Goal: Navigation & Orientation: Find specific page/section

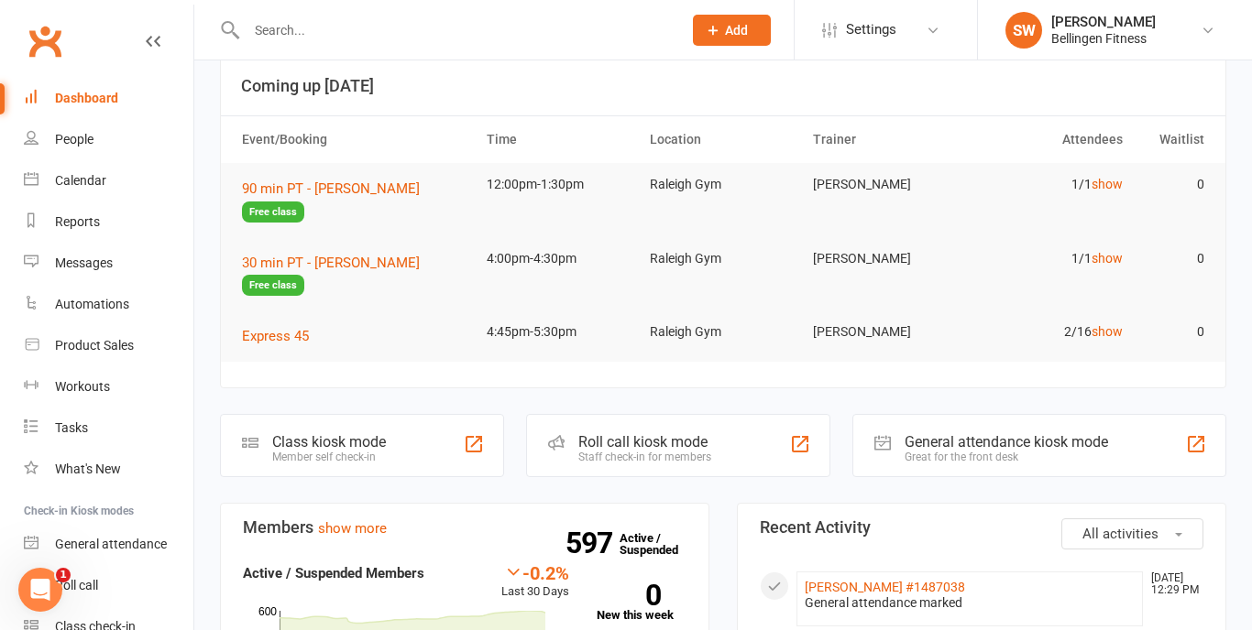
scroll to position [29, 0]
click at [84, 181] on div "Calendar" at bounding box center [80, 180] width 51 height 15
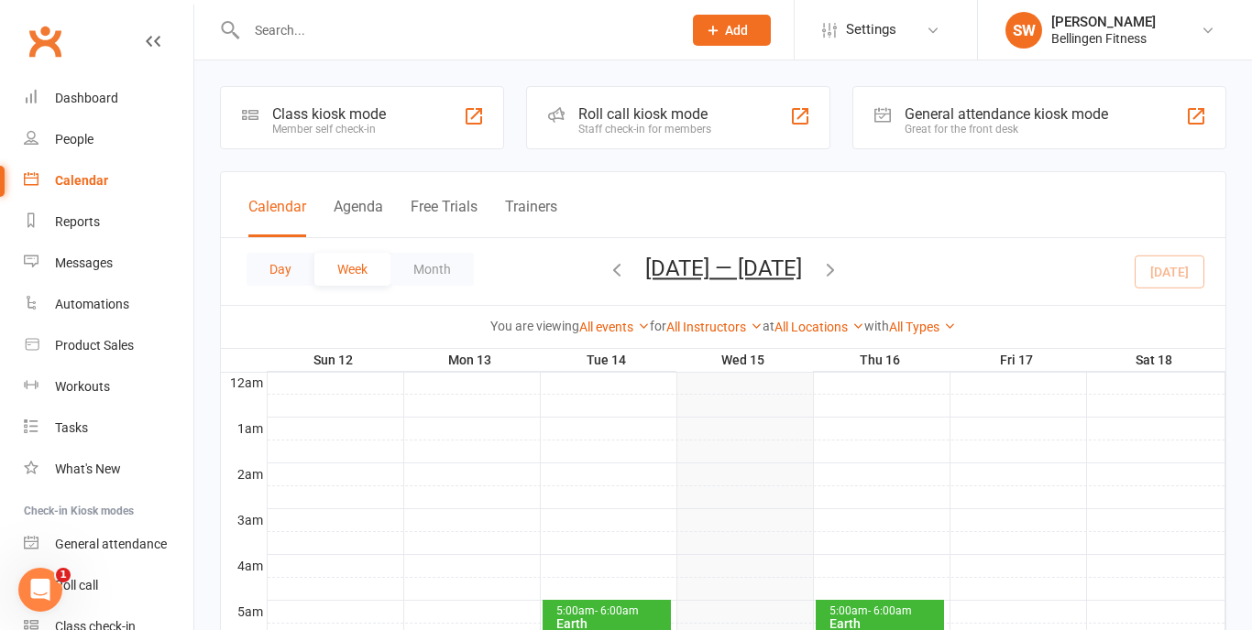
click at [254, 266] on button "Day" at bounding box center [280, 269] width 68 height 33
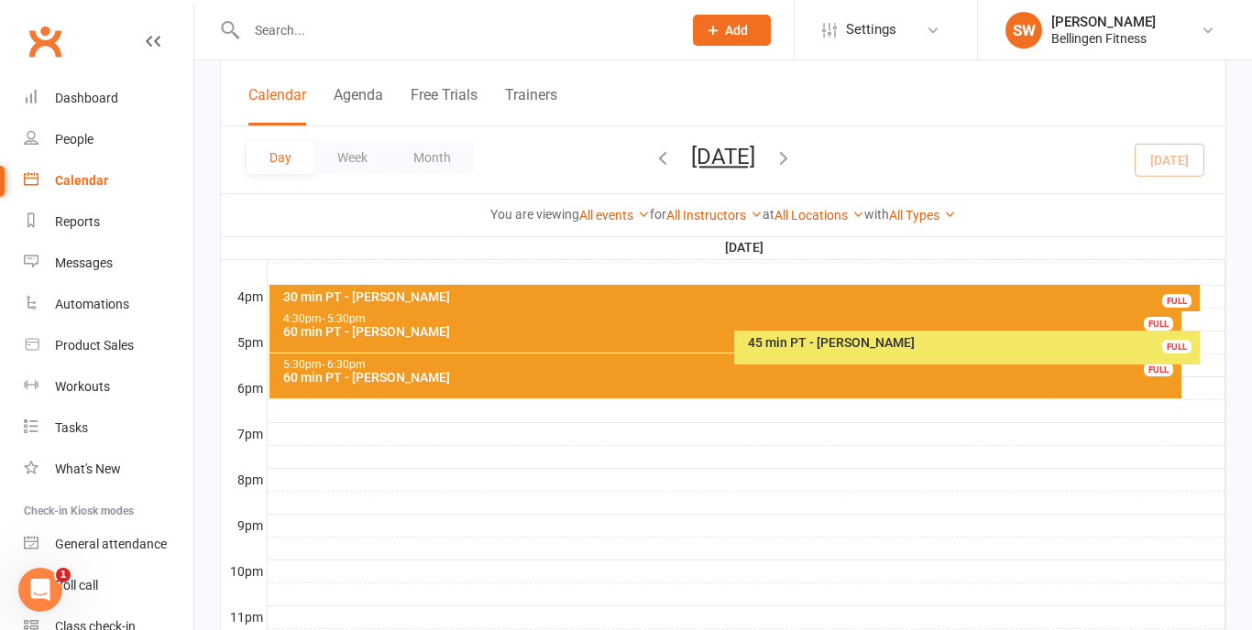
scroll to position [817, 0]
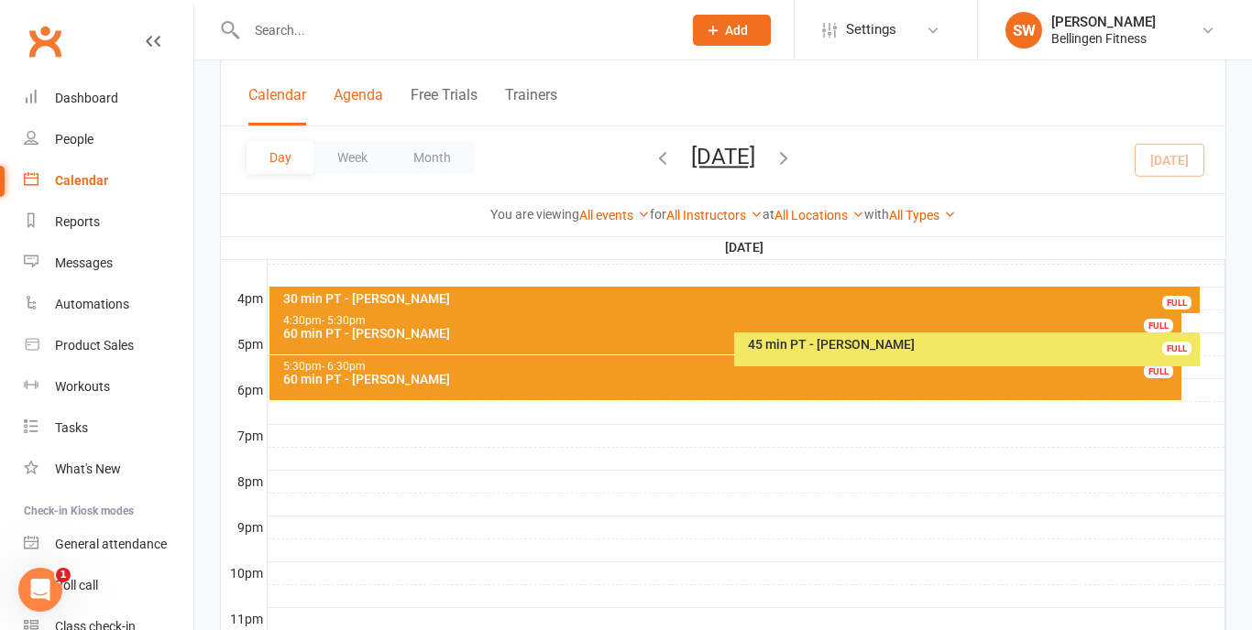
click at [354, 100] on button "Agenda" at bounding box center [358, 105] width 49 height 39
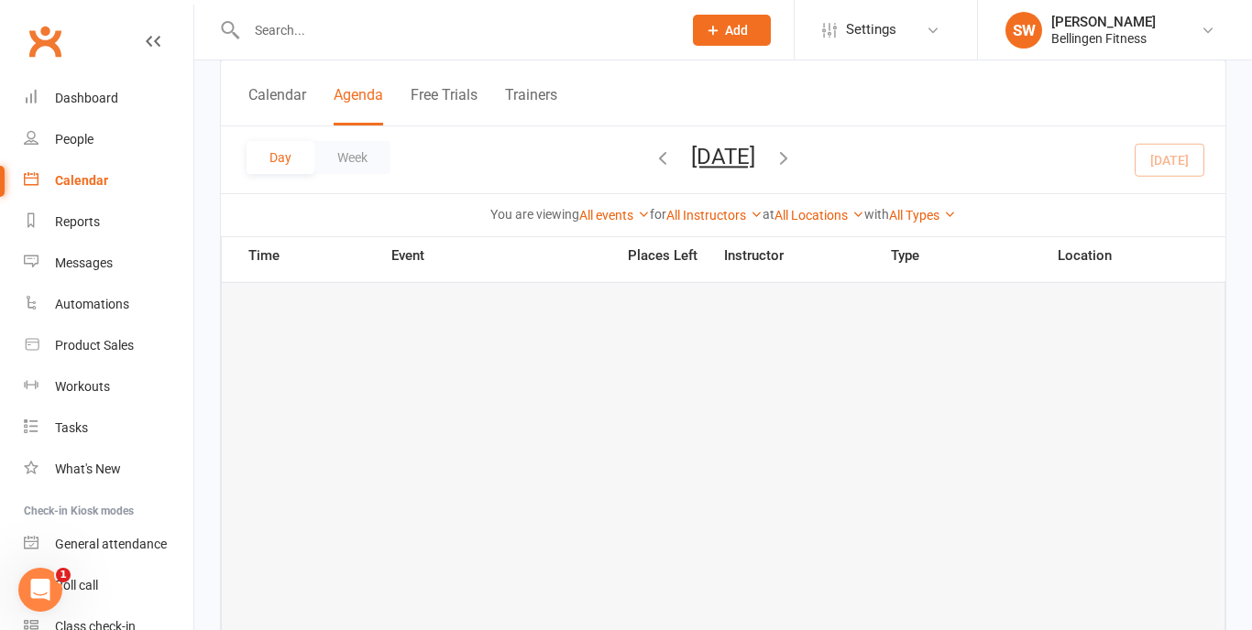
scroll to position [2186, 0]
click at [349, 156] on button "Week" at bounding box center [352, 157] width 76 height 33
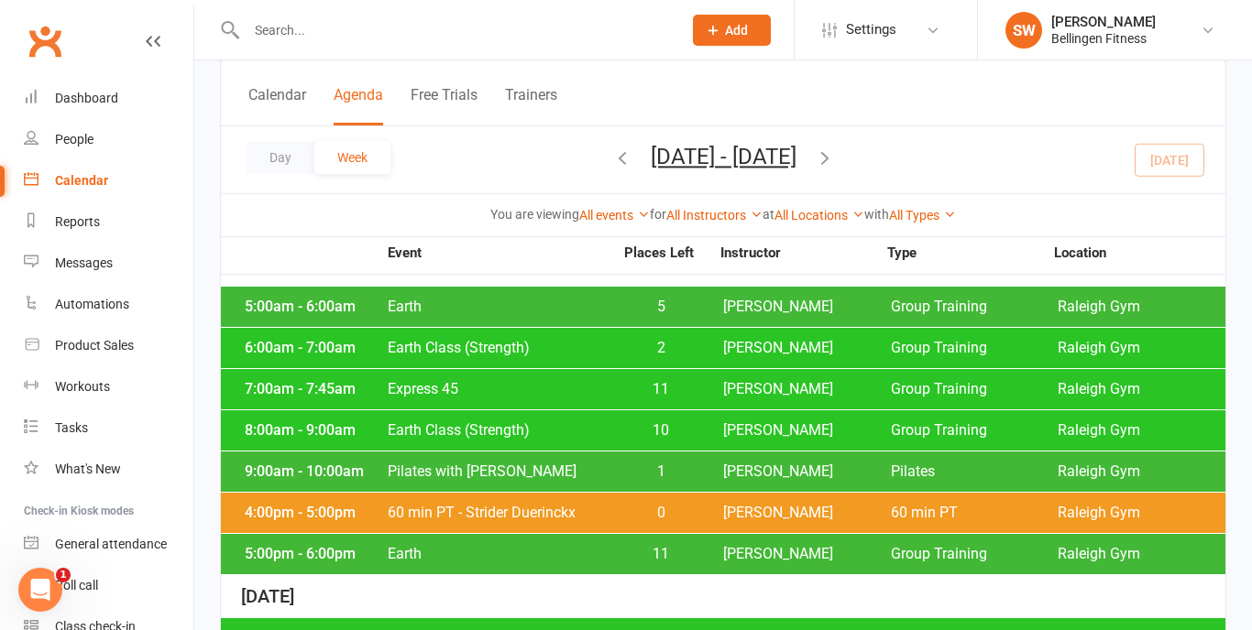
scroll to position [1590, 0]
